Goal: Task Accomplishment & Management: Use online tool/utility

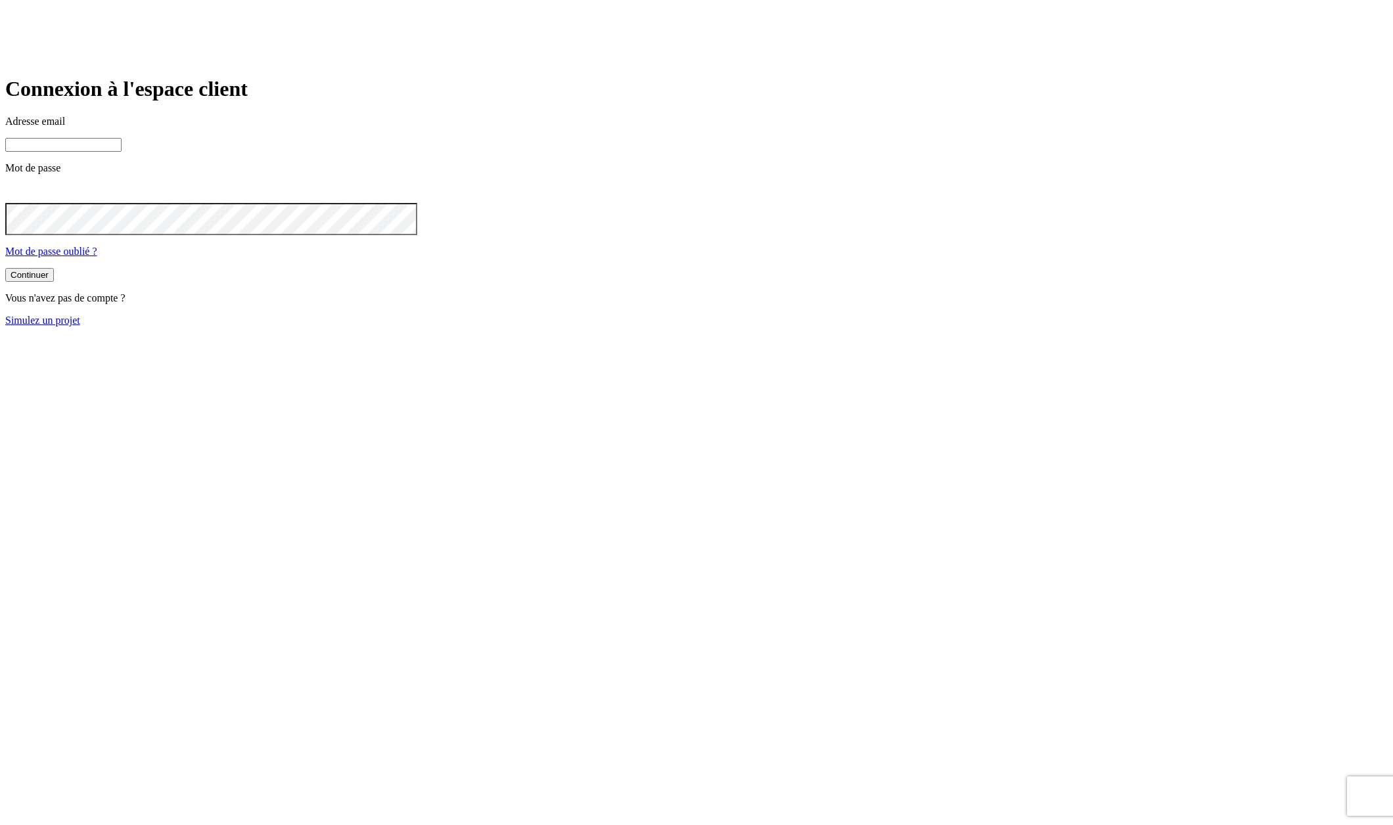
type input "[PERSON_NAME][DOMAIN_NAME][EMAIL_ADDRESS][DOMAIN_NAME]"
click at [691, 152] on div "Adresse email [PERSON_NAME][DOMAIN_NAME][EMAIL_ADDRESS][DOMAIN_NAME]" at bounding box center [696, 134] width 1382 height 36
click at [54, 282] on button "Continuer" at bounding box center [29, 275] width 49 height 14
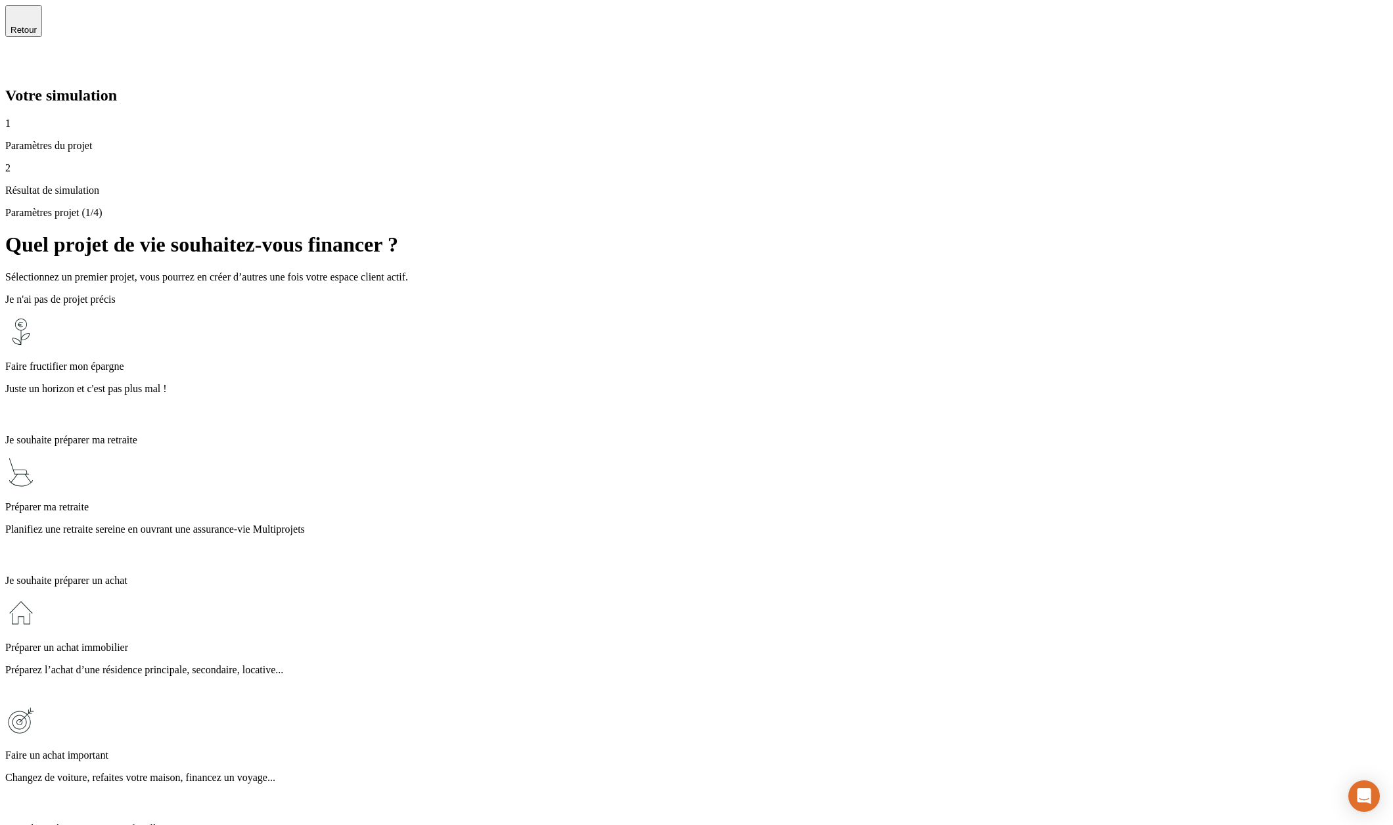
click at [651, 524] on p "Planifiez une retraite sereine en ouvrant une assurance-vie Multiprojets" at bounding box center [696, 530] width 1382 height 12
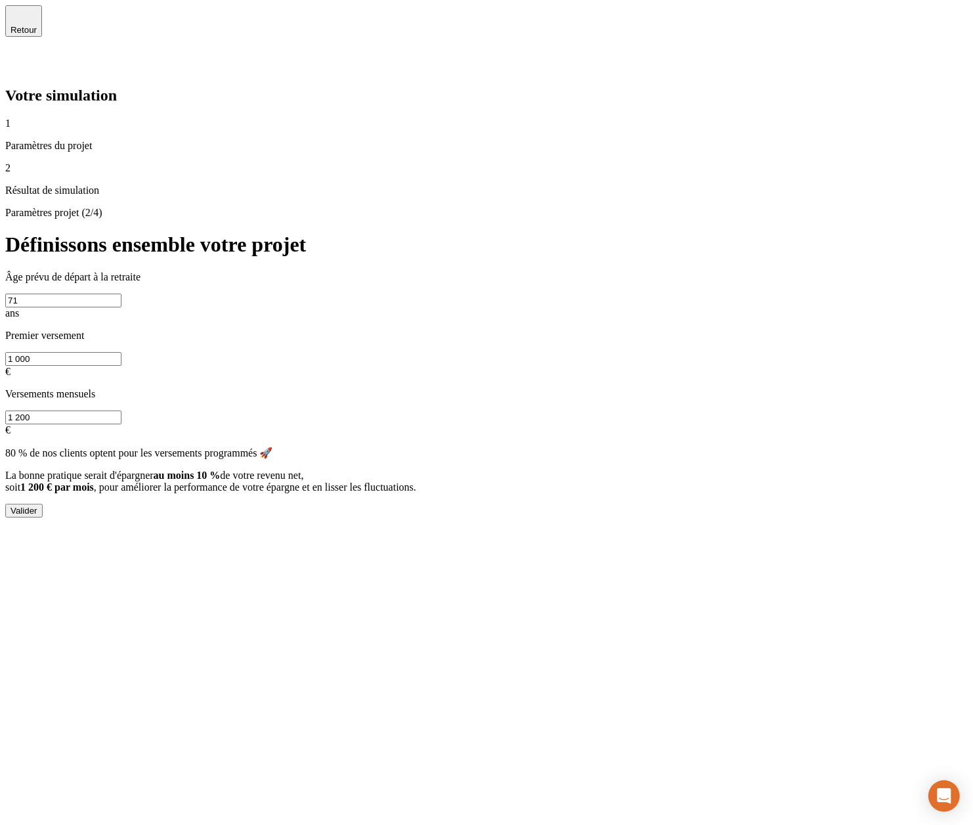
click at [43, 504] on button "Valider" at bounding box center [23, 511] width 37 height 14
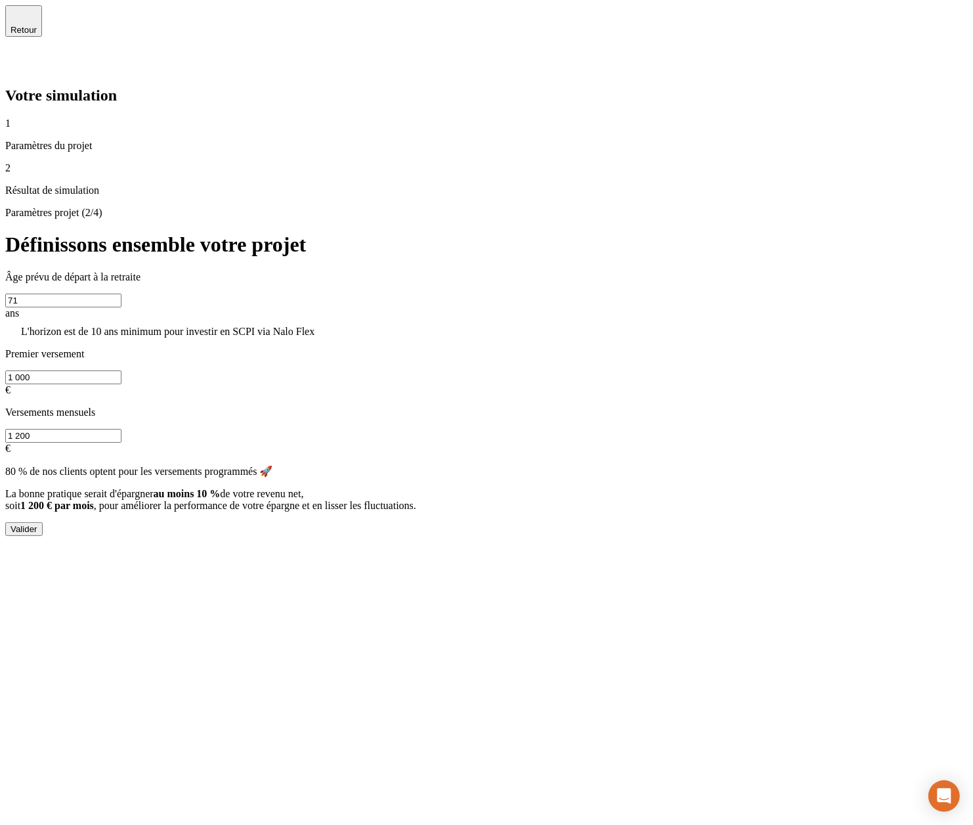
click at [122, 294] on input "71" at bounding box center [63, 301] width 116 height 14
click at [37, 25] on span "Retour" at bounding box center [24, 30] width 26 height 10
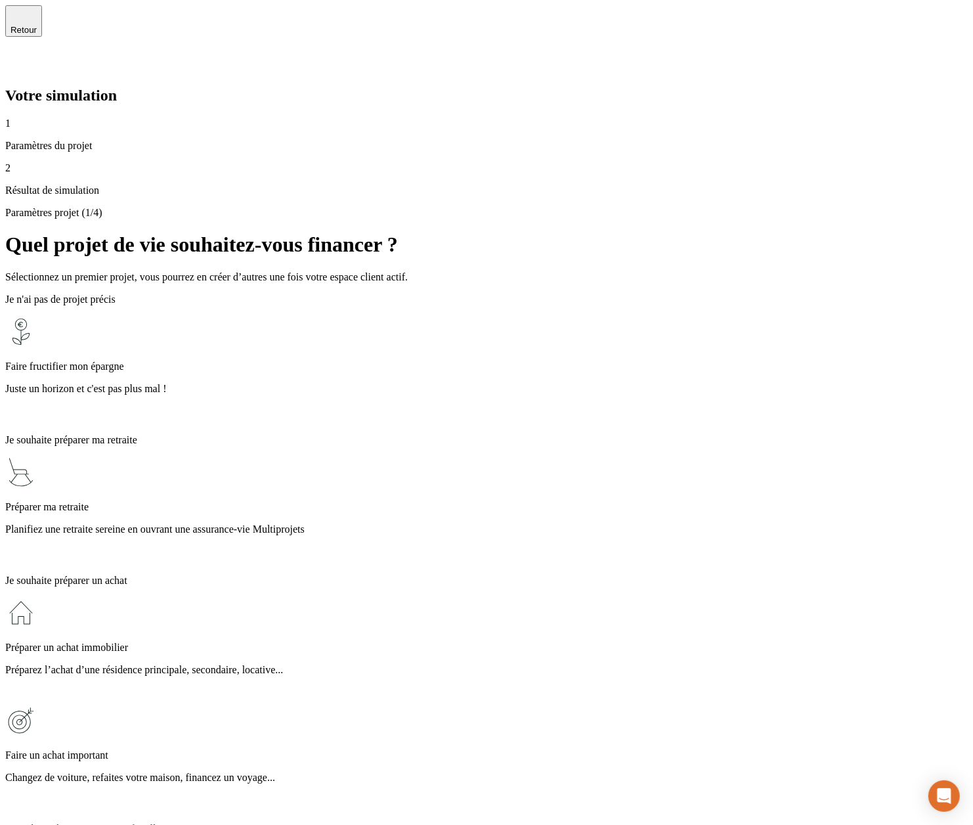
click at [37, 25] on span "Retour" at bounding box center [24, 30] width 26 height 10
click at [21, 55] on icon at bounding box center [13, 63] width 16 height 16
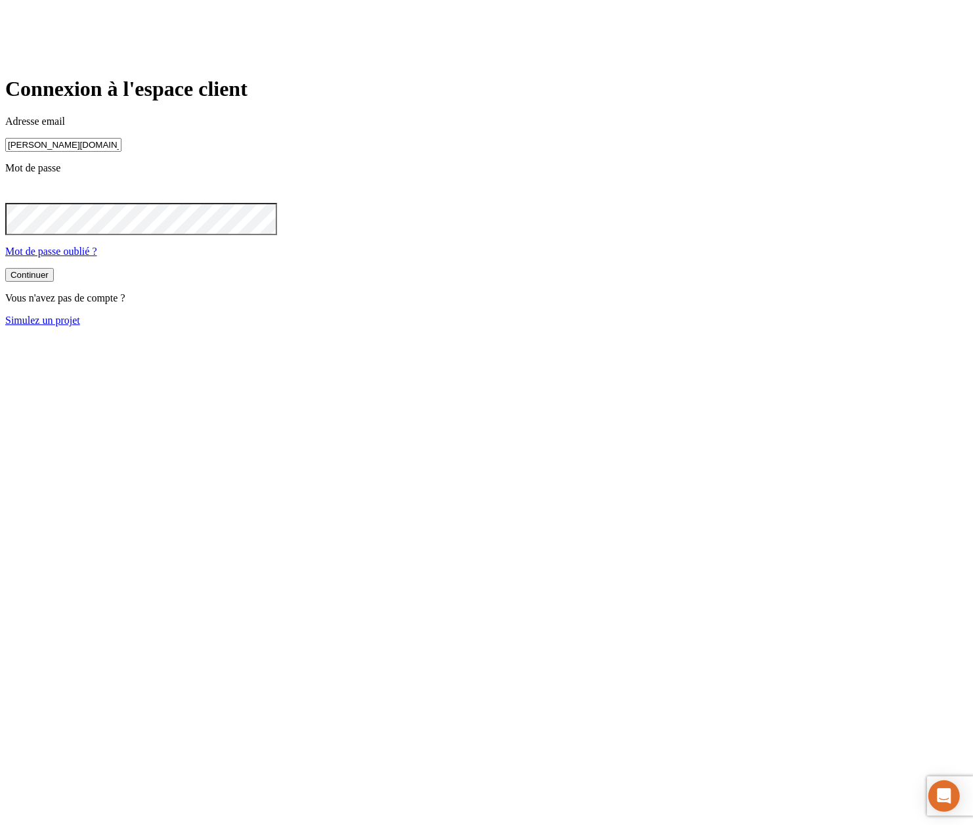
click at [122, 152] on input "[PERSON_NAME][DOMAIN_NAME][EMAIL_ADDRESS][DOMAIN_NAME]" at bounding box center [63, 145] width 116 height 14
type input "[PERSON_NAME][DOMAIN_NAME][EMAIL_ADDRESS][DOMAIN_NAME]"
click at [54, 282] on button "Continuer" at bounding box center [29, 275] width 49 height 14
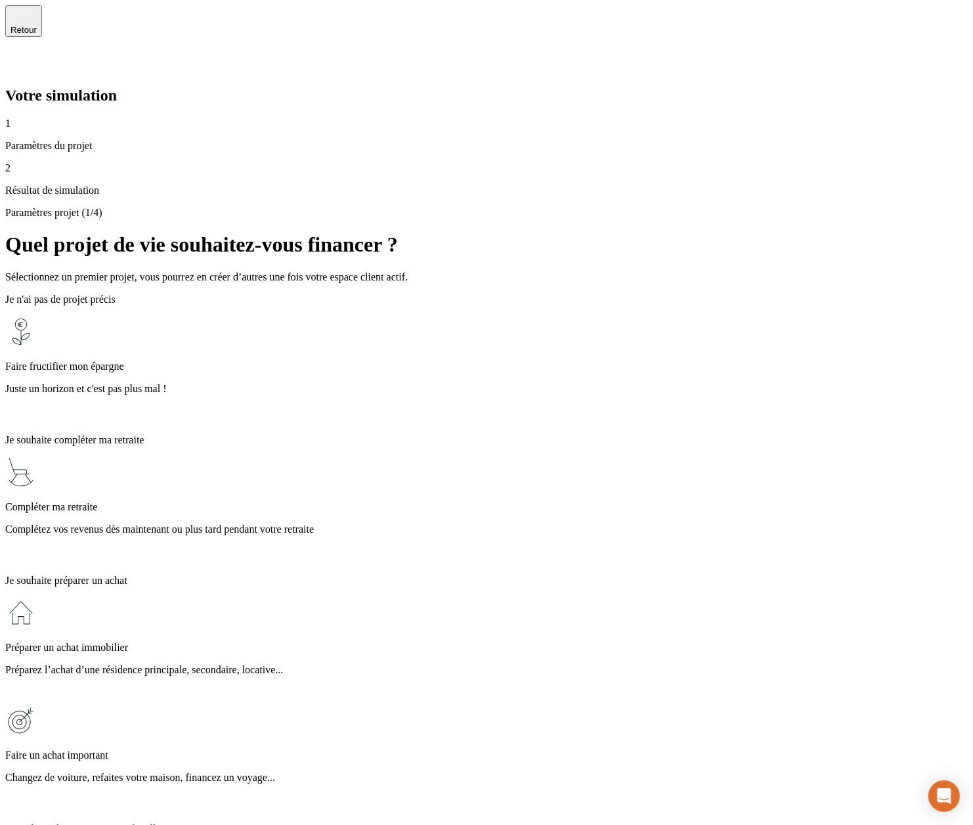
click at [761, 316] on div "Faire fructifier mon épargne Juste un horizon et c'est pas plus mal !" at bounding box center [486, 370] width 963 height 108
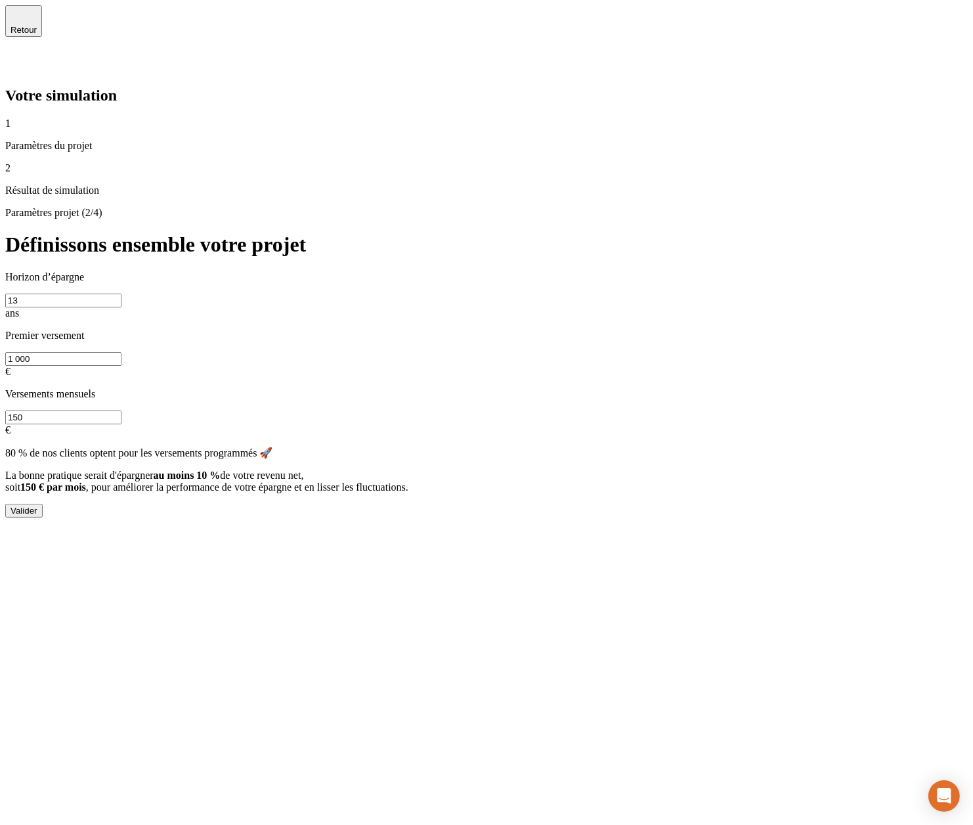
click at [43, 504] on button "Valider" at bounding box center [23, 511] width 37 height 14
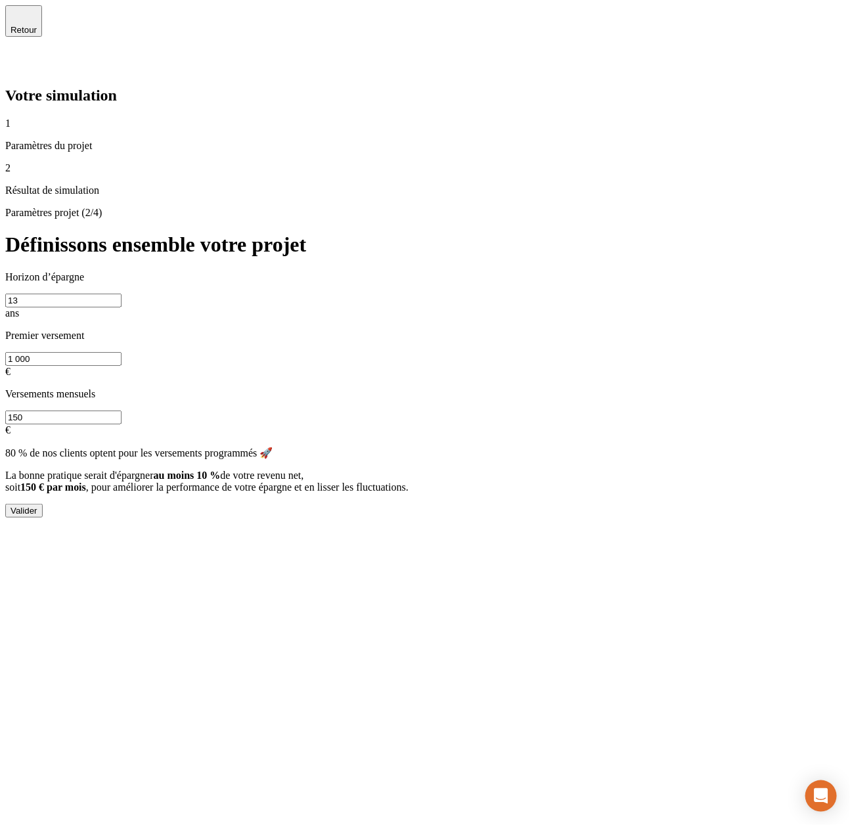
click at [820, 207] on div "Paramètres projet (2/4) Définissons ensemble votre projet Horizon d’épargne 13 …" at bounding box center [424, 362] width 839 height 311
